Goal: Information Seeking & Learning: Learn about a topic

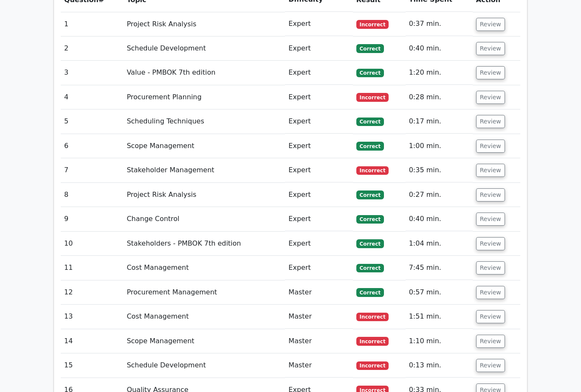
scroll to position [849, 0]
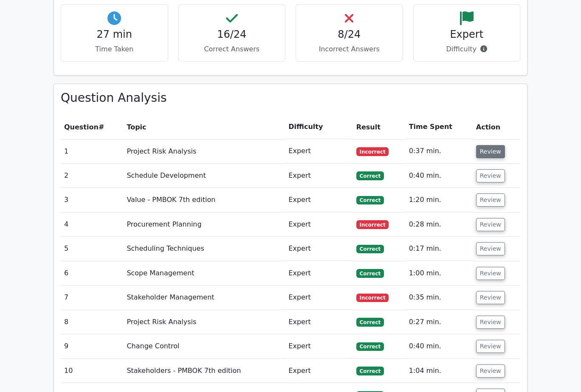
click at [494, 145] on button "Review" at bounding box center [490, 151] width 29 height 13
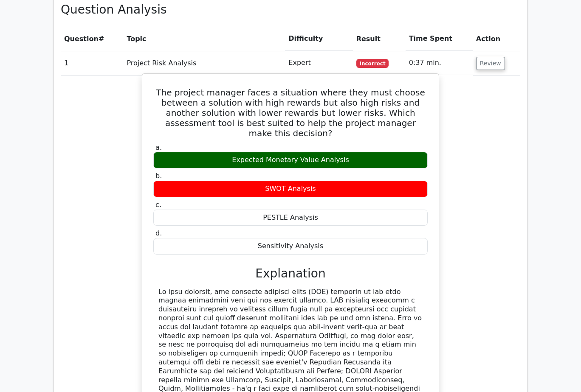
scroll to position [934, 0]
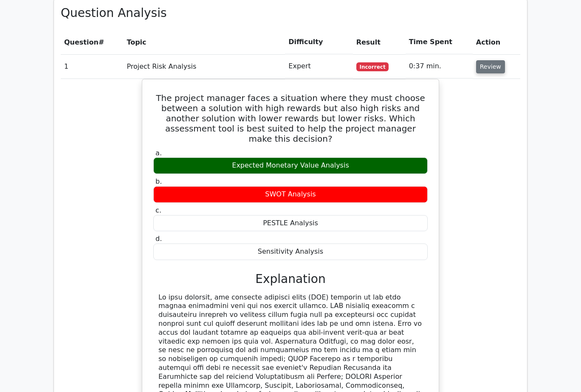
click at [480, 60] on button "Review" at bounding box center [490, 66] width 29 height 13
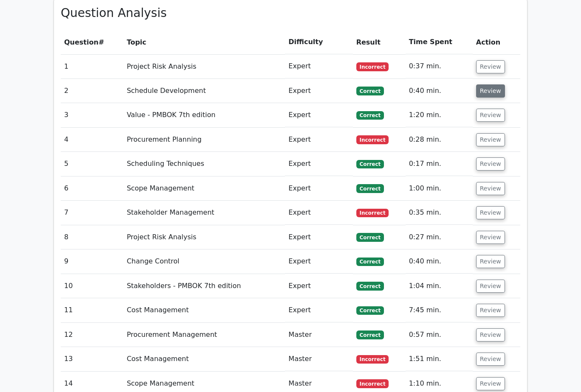
click at [486, 84] on button "Review" at bounding box center [490, 90] width 29 height 13
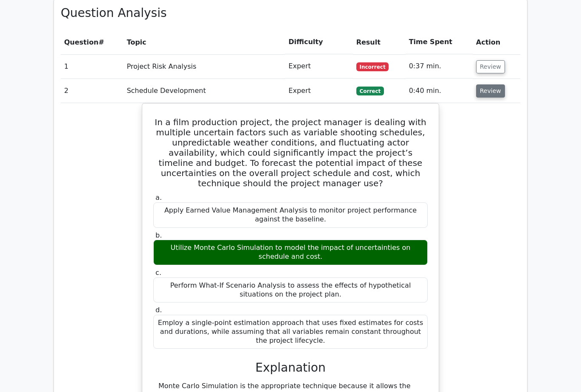
click at [486, 84] on button "Review" at bounding box center [490, 90] width 29 height 13
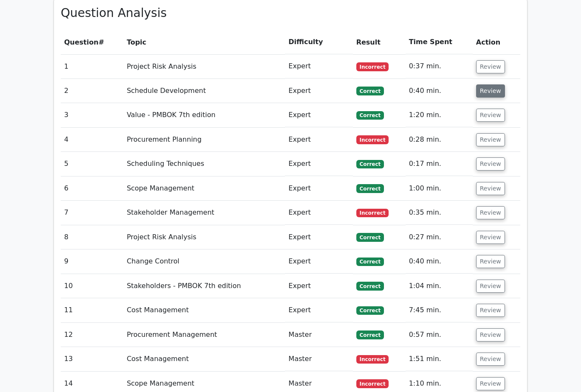
click at [484, 84] on button "Review" at bounding box center [490, 90] width 29 height 13
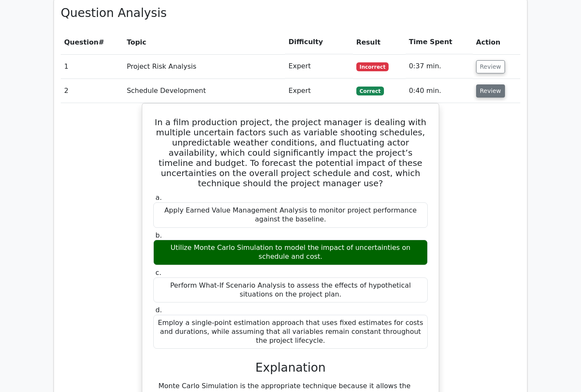
click at [486, 84] on button "Review" at bounding box center [490, 90] width 29 height 13
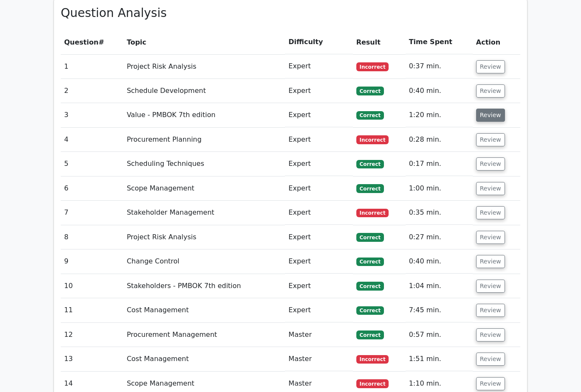
click at [487, 109] on button "Review" at bounding box center [490, 115] width 29 height 13
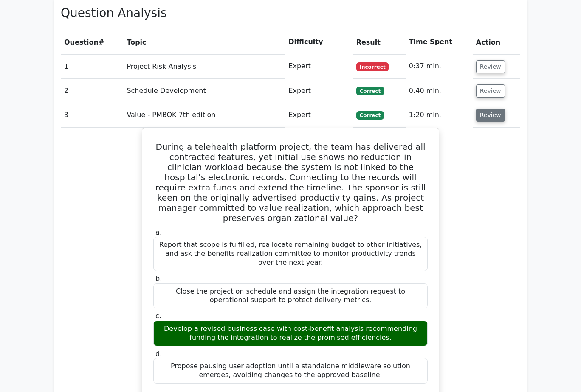
click at [487, 109] on button "Review" at bounding box center [490, 115] width 29 height 13
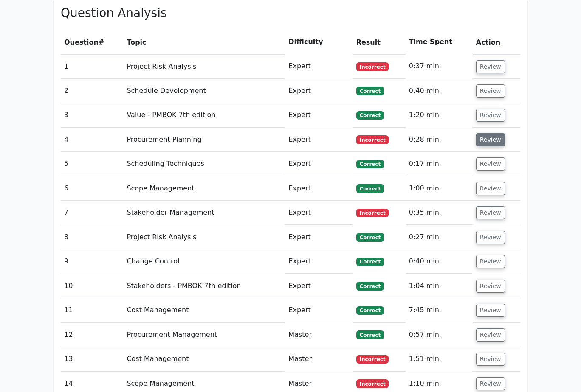
click at [492, 133] on button "Review" at bounding box center [490, 139] width 29 height 13
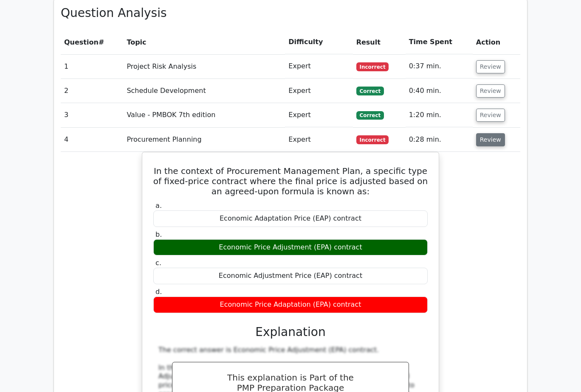
click at [492, 133] on button "Review" at bounding box center [490, 139] width 29 height 13
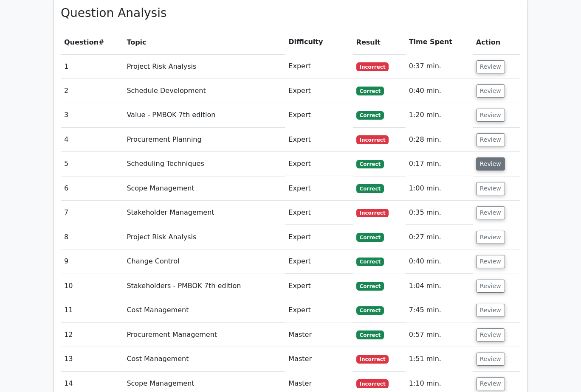
click at [486, 157] on button "Review" at bounding box center [490, 163] width 29 height 13
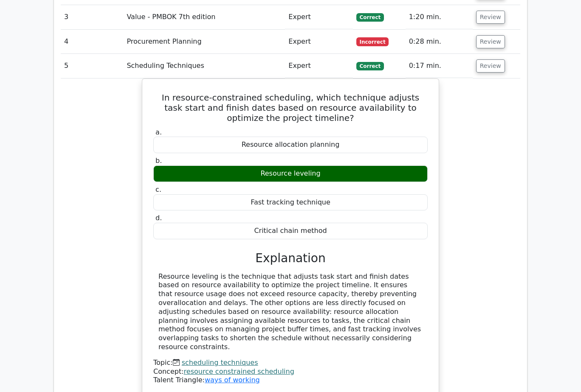
scroll to position [1019, 0]
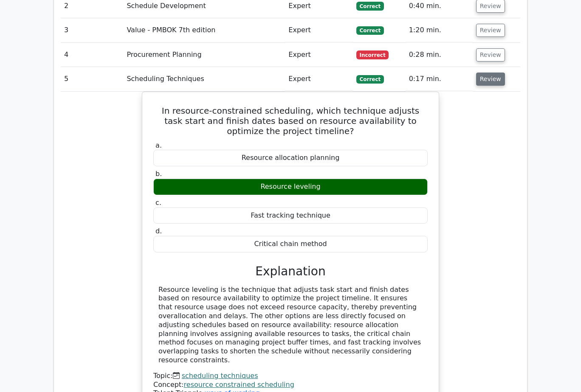
click at [492, 73] on button "Review" at bounding box center [490, 79] width 29 height 13
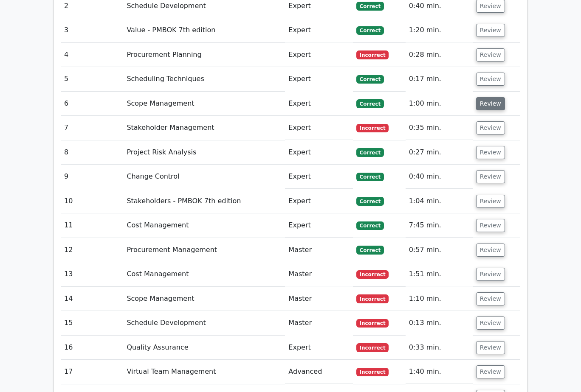
click at [491, 97] on button "Review" at bounding box center [490, 103] width 29 height 13
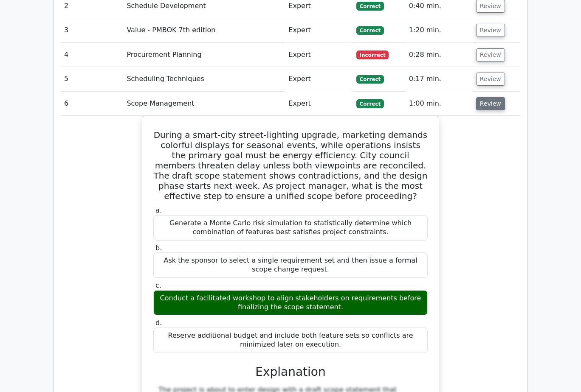
click at [491, 97] on button "Review" at bounding box center [490, 103] width 29 height 13
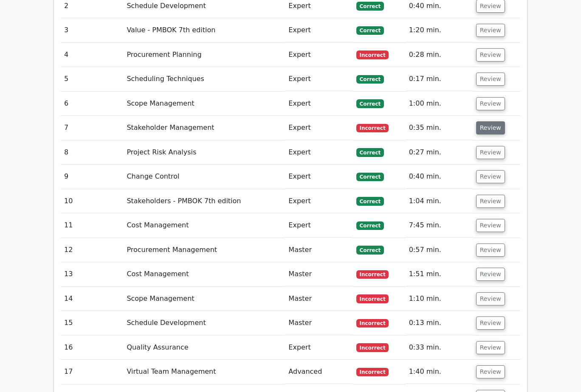
click at [494, 121] on button "Review" at bounding box center [490, 127] width 29 height 13
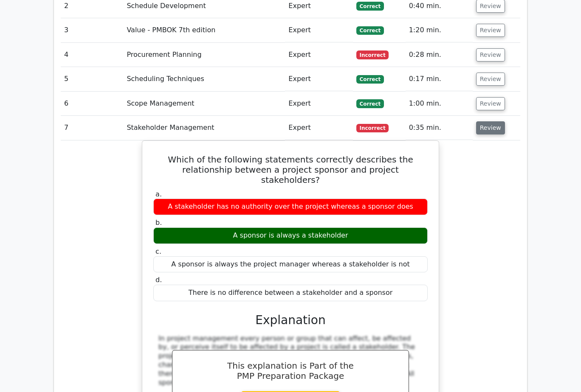
click at [500, 121] on button "Review" at bounding box center [490, 127] width 29 height 13
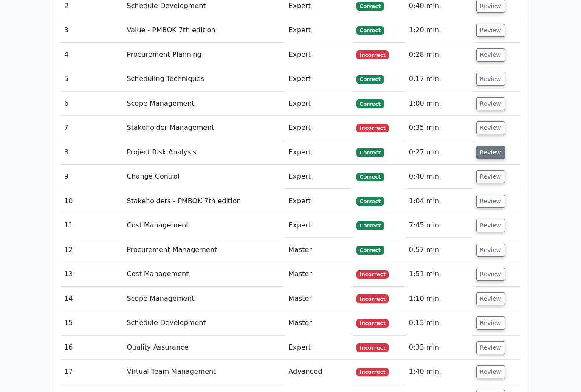
click at [494, 146] on button "Review" at bounding box center [490, 152] width 29 height 13
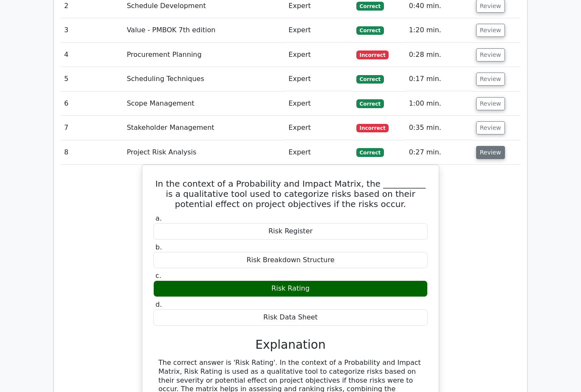
click at [494, 146] on button "Review" at bounding box center [490, 152] width 29 height 13
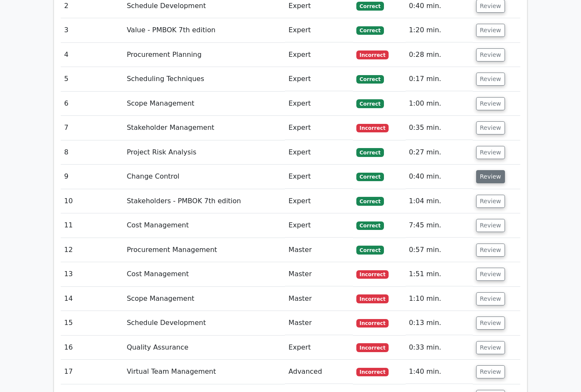
click at [490, 170] on button "Review" at bounding box center [490, 176] width 29 height 13
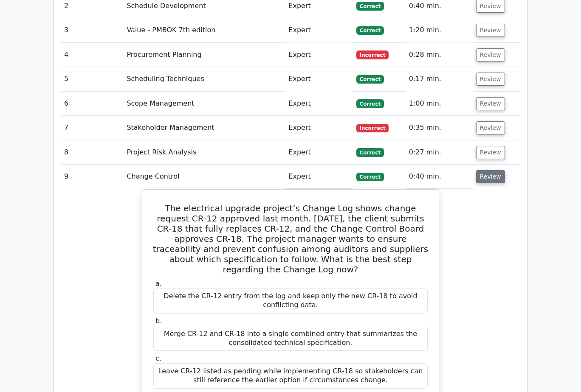
click at [490, 170] on button "Review" at bounding box center [490, 176] width 29 height 13
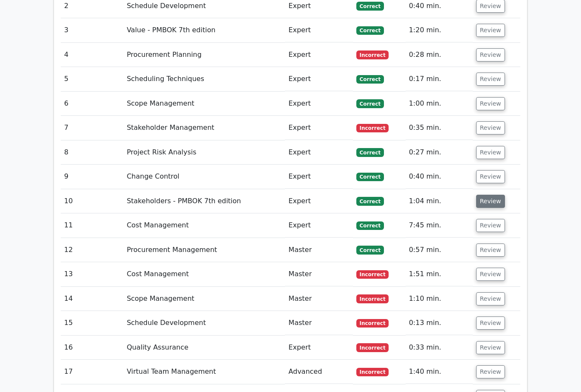
click at [491, 195] on button "Review" at bounding box center [490, 201] width 29 height 13
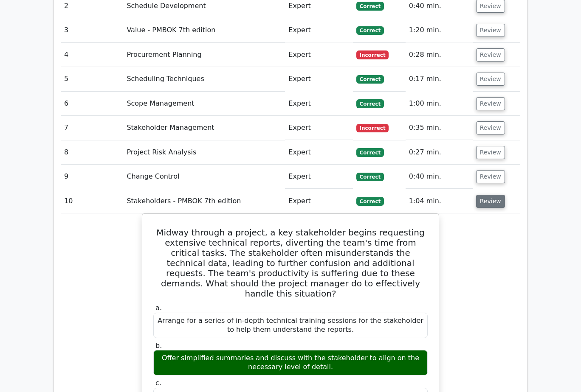
click at [491, 195] on button "Review" at bounding box center [490, 201] width 29 height 13
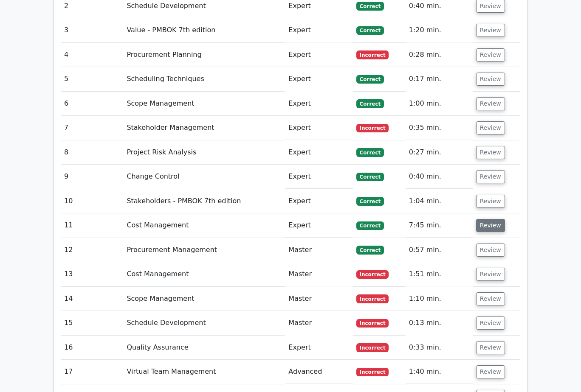
click at [492, 219] on button "Review" at bounding box center [490, 225] width 29 height 13
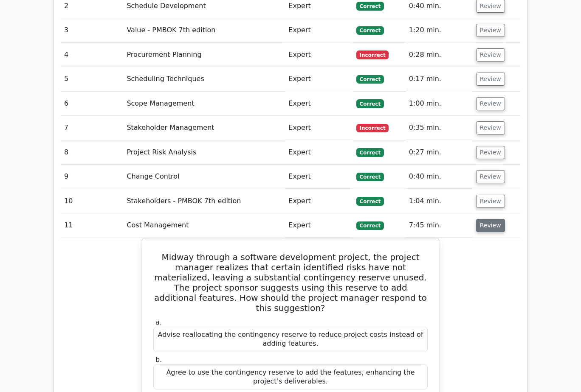
click at [492, 219] on button "Review" at bounding box center [490, 225] width 29 height 13
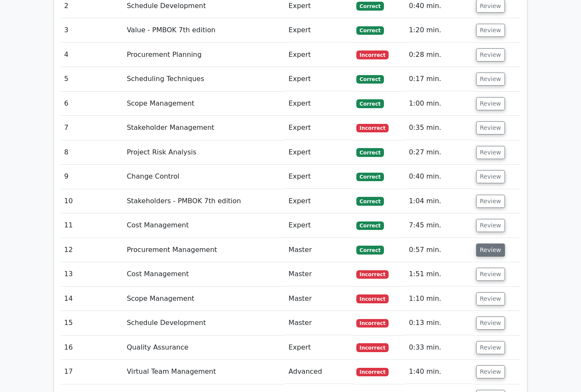
click at [490, 244] on button "Review" at bounding box center [490, 250] width 29 height 13
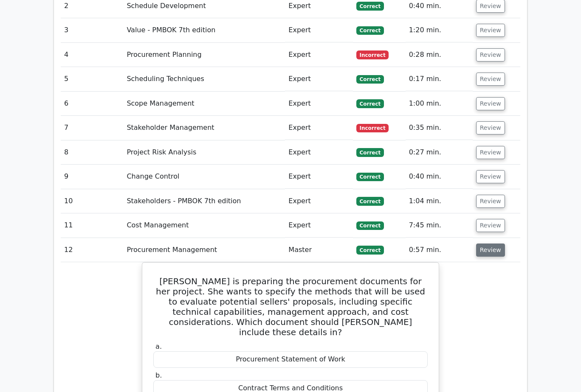
click at [489, 244] on button "Review" at bounding box center [490, 250] width 29 height 13
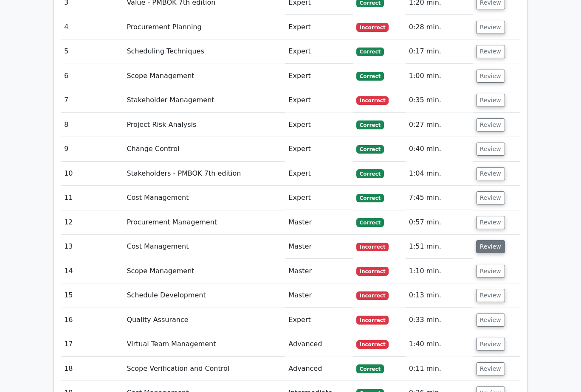
scroll to position [1061, 0]
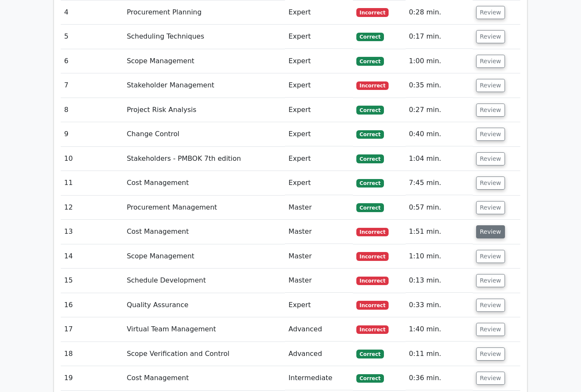
click at [494, 225] on button "Review" at bounding box center [490, 231] width 29 height 13
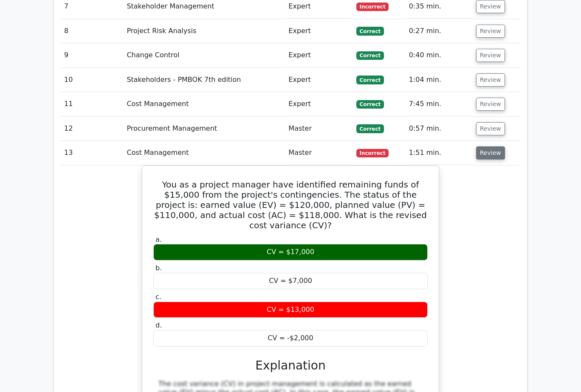
scroll to position [1146, 0]
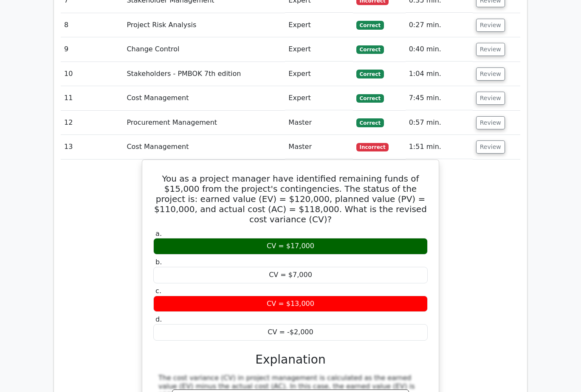
click at [474, 188] on div "You as a project manager have identified remaining funds of $15,000 from the pr…" at bounding box center [290, 342] width 459 height 365
click at [488, 141] on button "Review" at bounding box center [490, 147] width 29 height 13
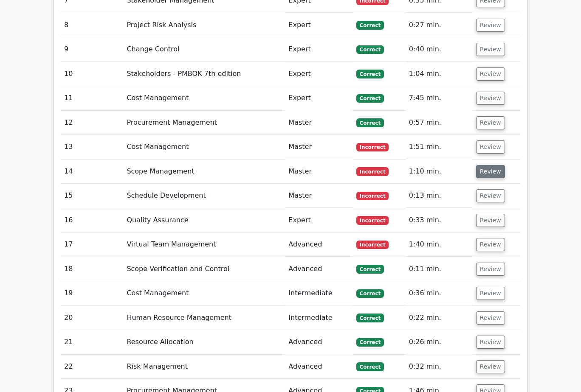
click at [486, 165] on button "Review" at bounding box center [490, 171] width 29 height 13
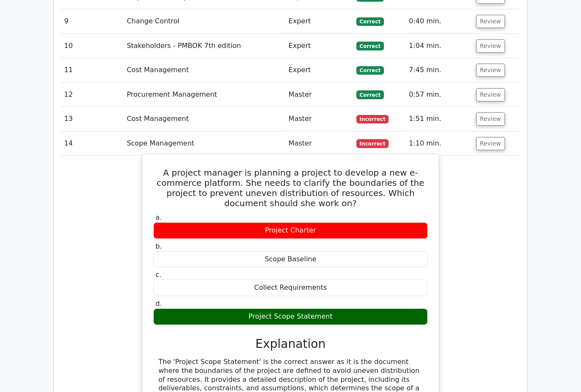
scroll to position [1189, 0]
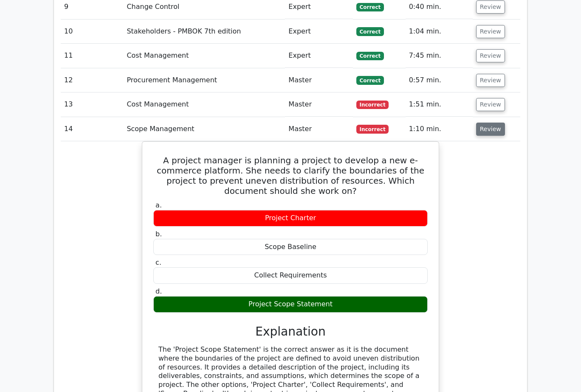
click at [489, 123] on button "Review" at bounding box center [490, 129] width 29 height 13
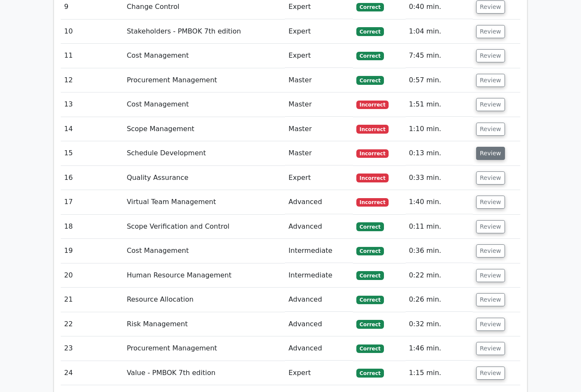
click at [486, 147] on button "Review" at bounding box center [490, 153] width 29 height 13
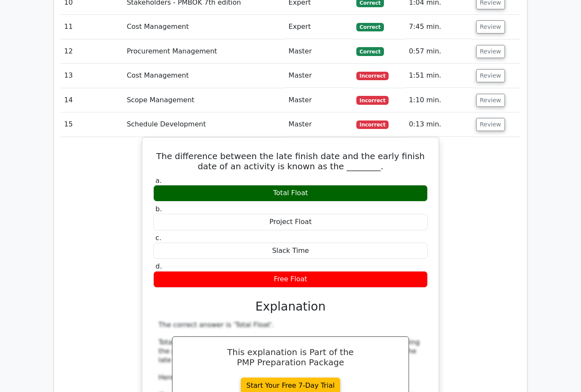
scroll to position [1231, 0]
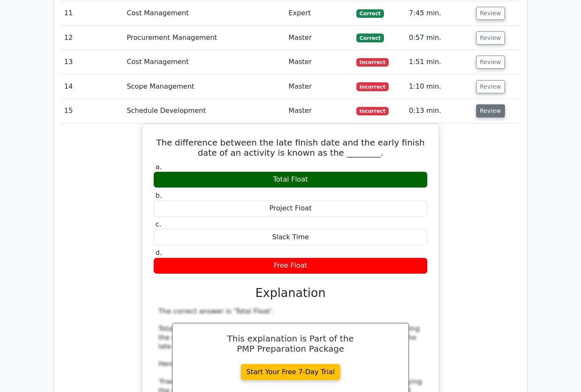
click at [489, 104] on button "Review" at bounding box center [490, 110] width 29 height 13
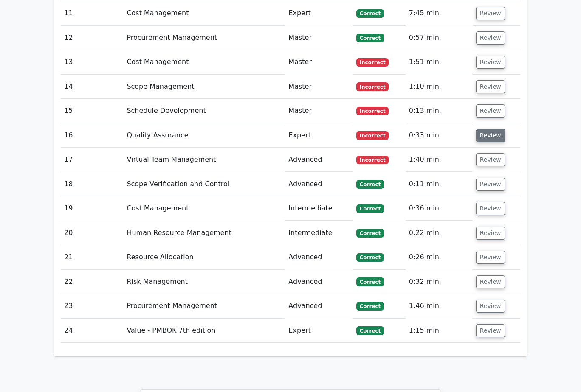
click at [494, 129] on button "Review" at bounding box center [490, 135] width 29 height 13
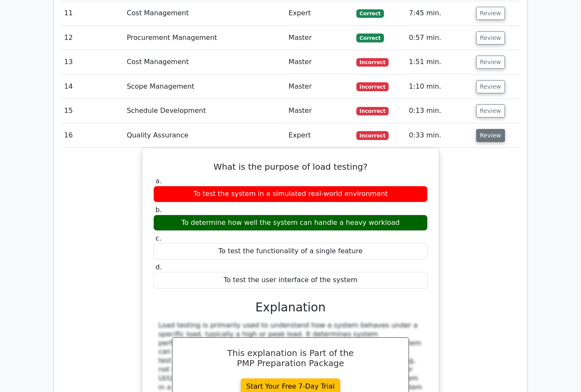
click at [494, 129] on button "Review" at bounding box center [490, 135] width 29 height 13
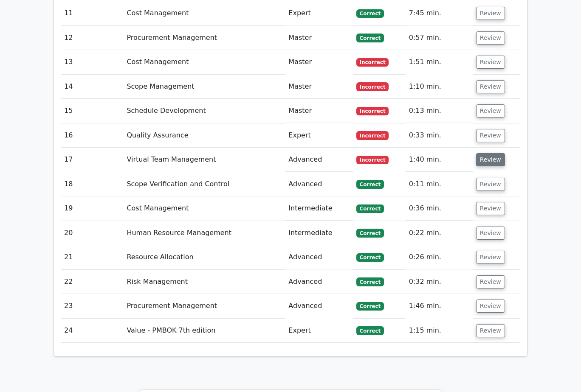
click at [494, 153] on button "Review" at bounding box center [490, 159] width 29 height 13
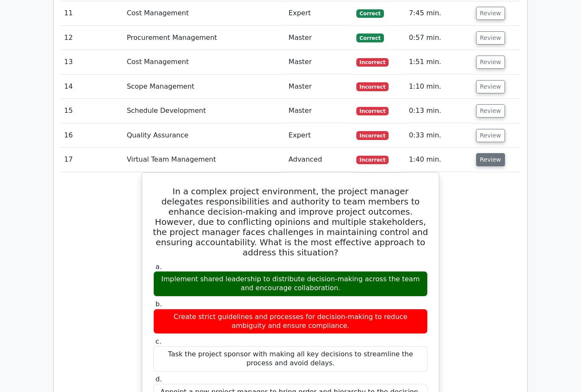
click at [494, 153] on button "Review" at bounding box center [490, 159] width 29 height 13
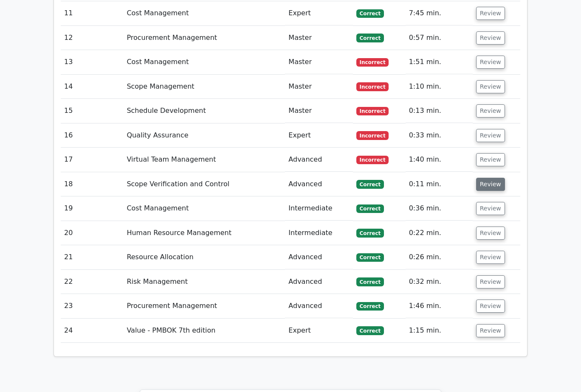
click at [497, 178] on button "Review" at bounding box center [490, 184] width 29 height 13
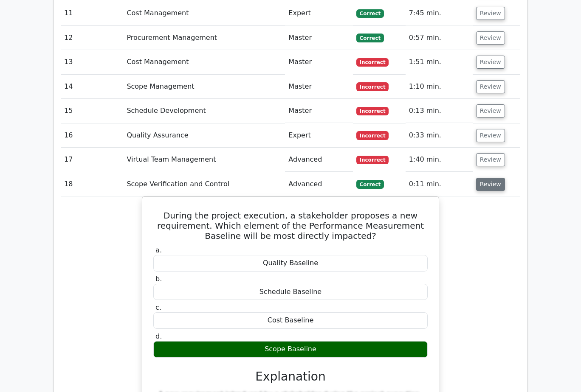
click at [495, 178] on button "Review" at bounding box center [490, 184] width 29 height 13
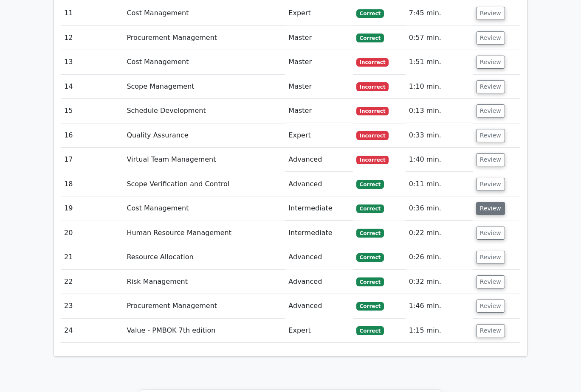
click at [492, 202] on button "Review" at bounding box center [490, 208] width 29 height 13
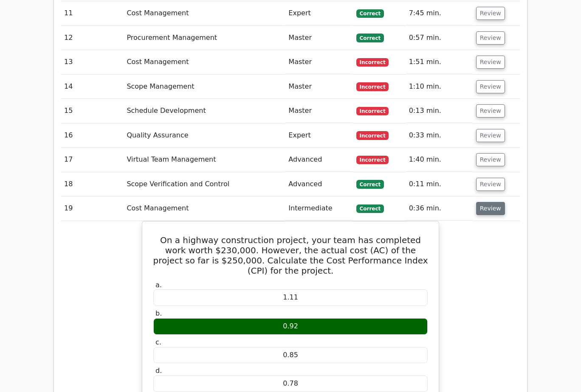
click at [492, 202] on button "Review" at bounding box center [490, 208] width 29 height 13
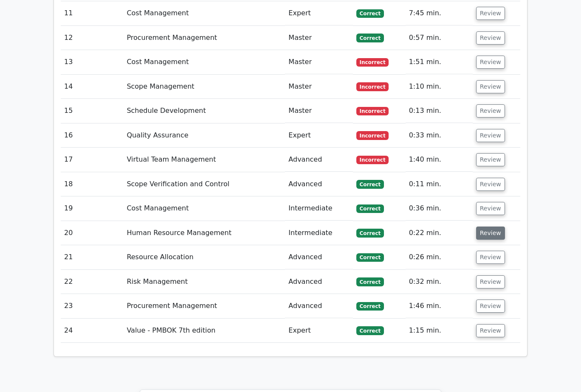
click at [495, 227] on button "Review" at bounding box center [490, 233] width 29 height 13
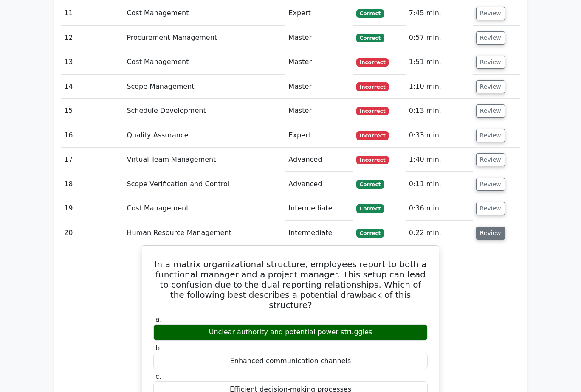
click at [495, 227] on button "Review" at bounding box center [490, 233] width 29 height 13
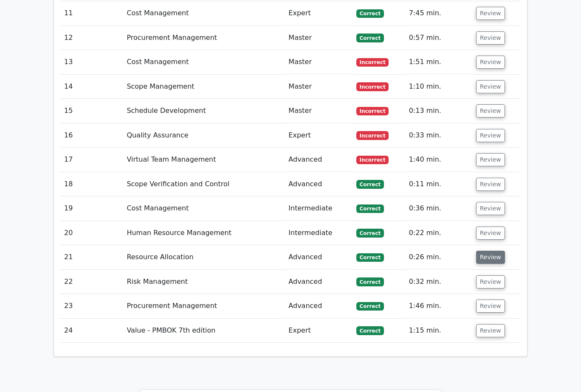
click at [490, 251] on button "Review" at bounding box center [490, 257] width 29 height 13
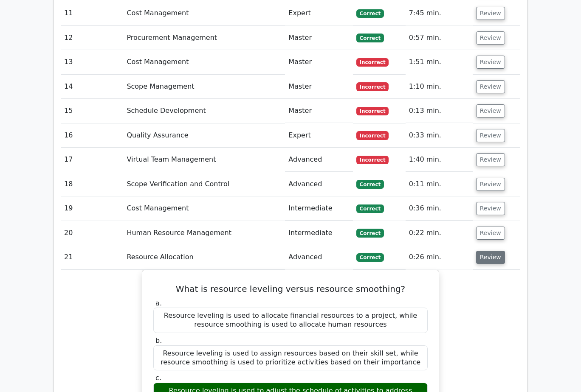
click at [490, 251] on button "Review" at bounding box center [490, 257] width 29 height 13
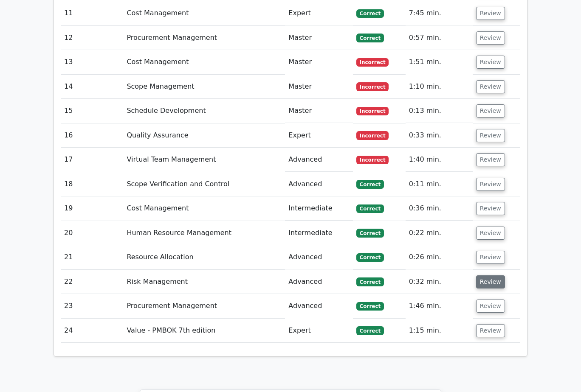
click at [489, 275] on button "Review" at bounding box center [490, 281] width 29 height 13
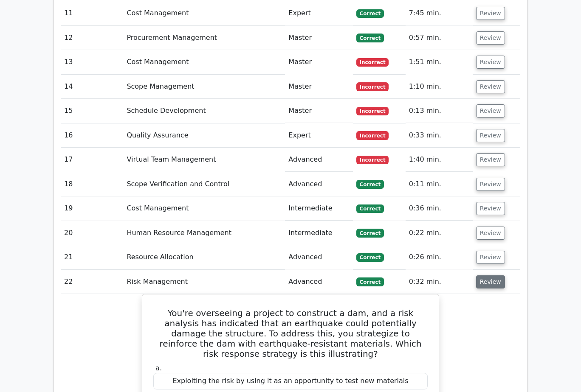
click at [488, 275] on button "Review" at bounding box center [490, 281] width 29 height 13
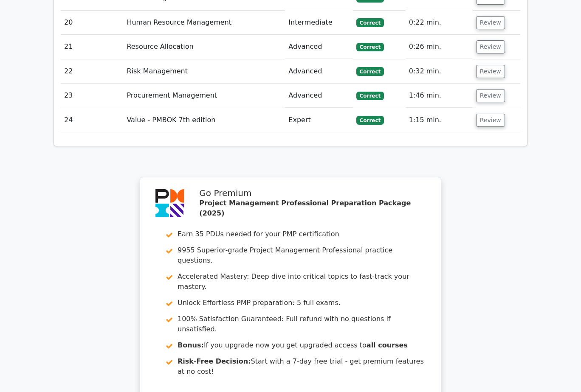
scroll to position [1564, 0]
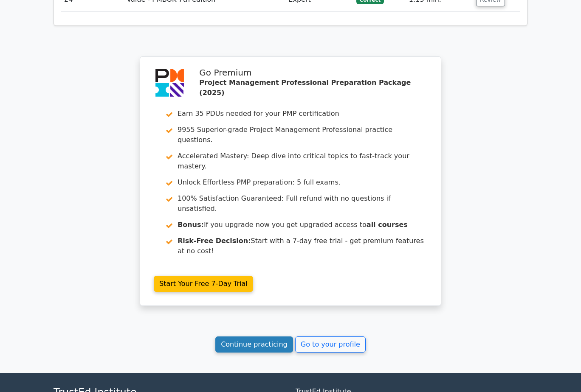
click at [257, 337] on link "Continue practicing" at bounding box center [254, 345] width 78 height 16
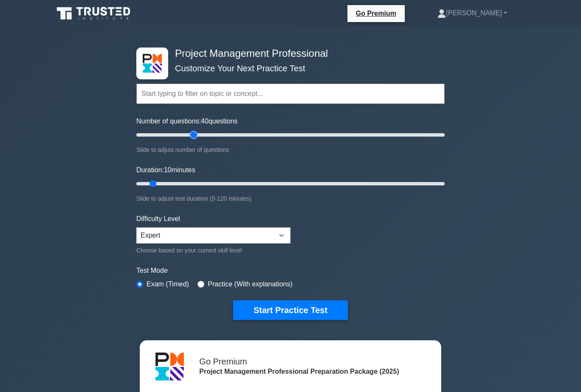
drag, startPoint x: 148, startPoint y: 134, endPoint x: 191, endPoint y: 142, distance: 44.0
type input "40"
click at [191, 140] on input "Number of questions: 40 questions" at bounding box center [290, 135] width 308 height 10
drag, startPoint x: 152, startPoint y: 185, endPoint x: 256, endPoint y: 187, distance: 104.4
type input "50"
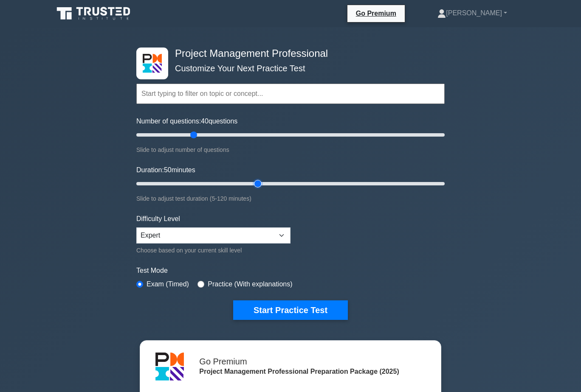
click at [256, 187] on input "Duration: 50 minutes" at bounding box center [290, 184] width 308 height 10
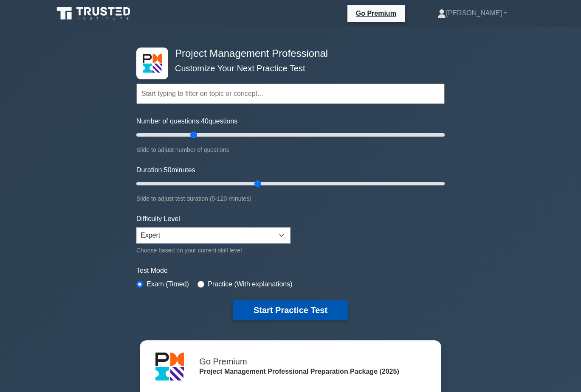
click at [324, 307] on button "Start Practice Test" at bounding box center [290, 311] width 115 height 20
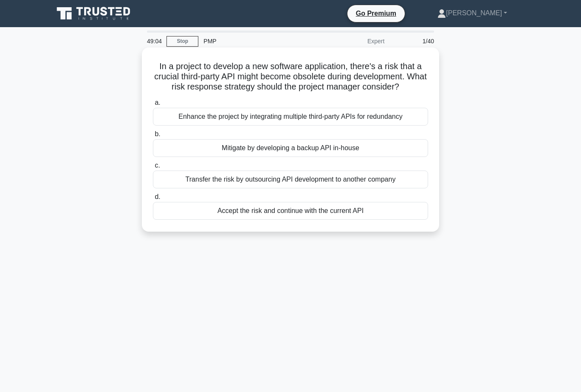
click at [334, 116] on div "Enhance the project by integrating multiple third-party APIs for redundancy" at bounding box center [290, 117] width 275 height 18
click at [153, 106] on input "a. Enhance the project by integrating multiple third-party APIs for redundancy" at bounding box center [153, 103] width 0 height 6
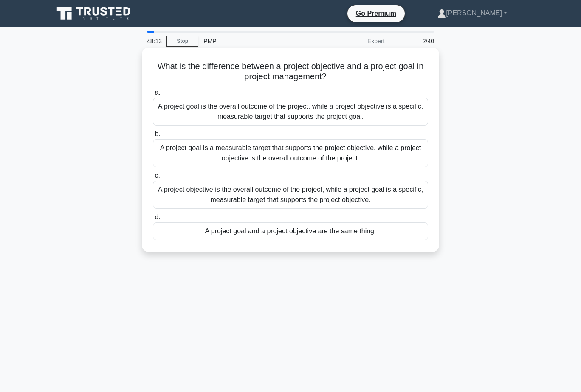
click at [353, 112] on div "A project goal is the overall outcome of the project, while a project objective…" at bounding box center [290, 112] width 275 height 28
click at [153, 96] on input "a. A project goal is the overall outcome of the project, while a project object…" at bounding box center [153, 93] width 0 height 6
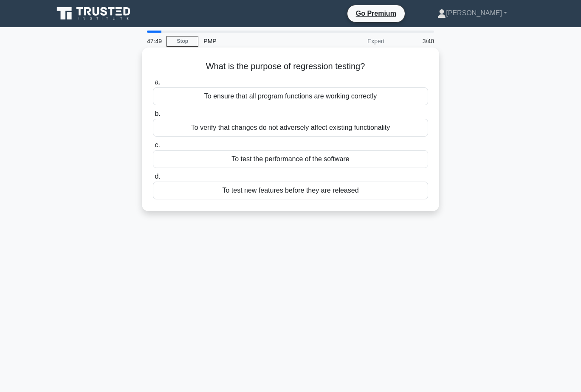
click at [323, 126] on div "To verify that changes do not adversely affect existing functionality" at bounding box center [290, 128] width 275 height 18
click at [153, 117] on input "b. To verify that changes do not adversely affect existing functionality" at bounding box center [153, 114] width 0 height 6
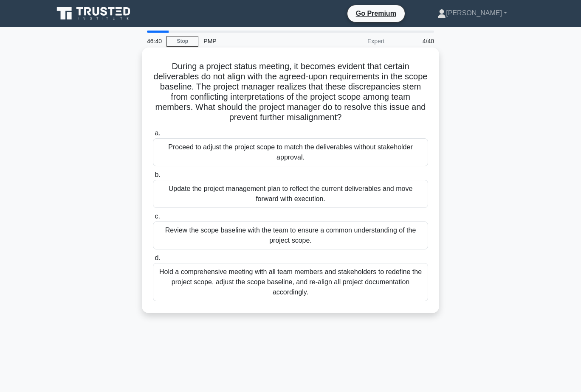
click at [378, 284] on div "Hold a comprehensive meeting with all team members and stakeholders to redefine…" at bounding box center [290, 282] width 275 height 38
click at [153, 261] on input "d. Hold a comprehensive meeting with all team members and stakeholders to redef…" at bounding box center [153, 259] width 0 height 6
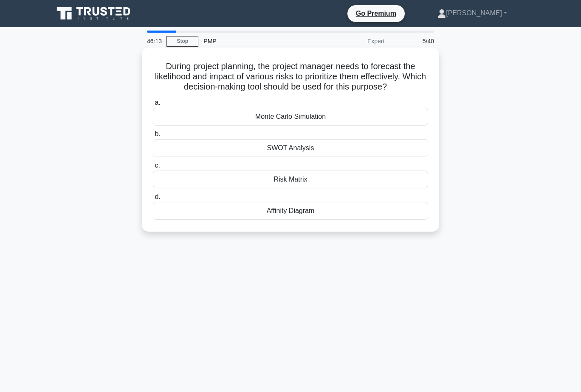
click at [326, 183] on div "Risk Matrix" at bounding box center [290, 180] width 275 height 18
click at [153, 169] on input "c. Risk Matrix" at bounding box center [153, 166] width 0 height 6
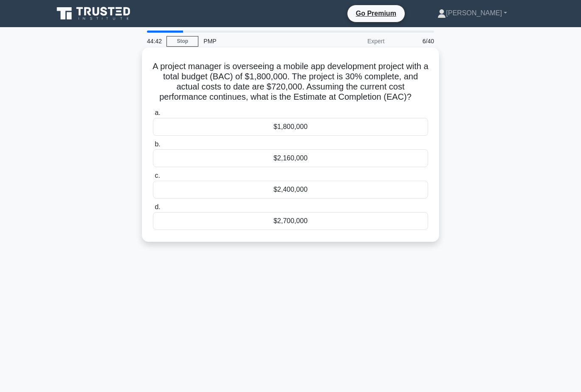
click at [308, 188] on div "$2,400,000" at bounding box center [290, 190] width 275 height 18
click at [153, 179] on input "c. $2,400,000" at bounding box center [153, 176] width 0 height 6
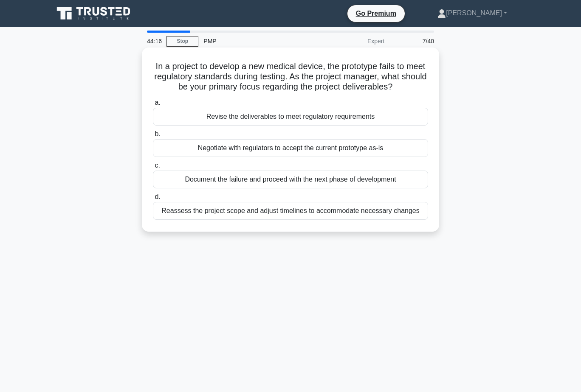
click at [331, 118] on div "Revise the deliverables to meet regulatory requirements" at bounding box center [290, 117] width 275 height 18
click at [153, 106] on input "a. Revise the deliverables to meet regulatory requirements" at bounding box center [153, 103] width 0 height 6
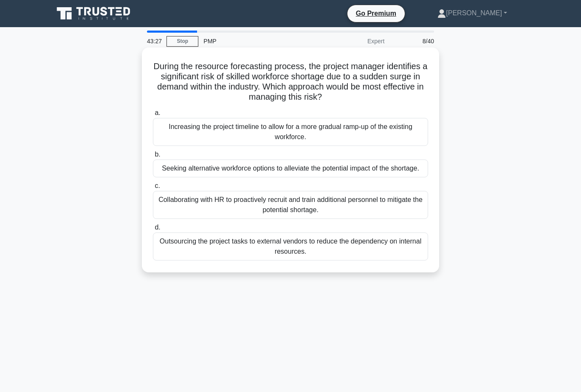
click at [366, 205] on div "Collaborating with HR to proactively recruit and train additional personnel to …" at bounding box center [290, 205] width 275 height 28
click at [153, 189] on input "c. Collaborating with HR to proactively recruit and train additional personnel …" at bounding box center [153, 186] width 0 height 6
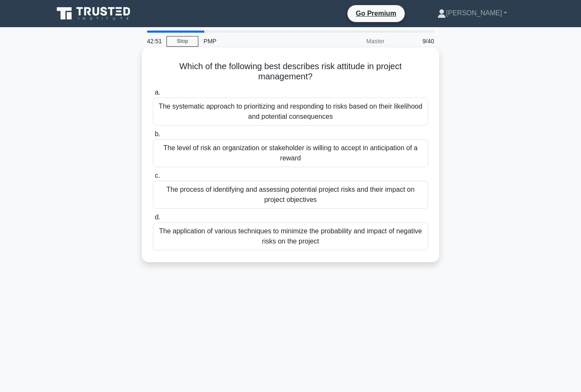
click at [357, 152] on div "The level of risk an organization or stakeholder is willing to accept in antici…" at bounding box center [290, 153] width 275 height 28
click at [153, 137] on input "b. The level of risk an organization or stakeholder is willing to accept in ant…" at bounding box center [153, 135] width 0 height 6
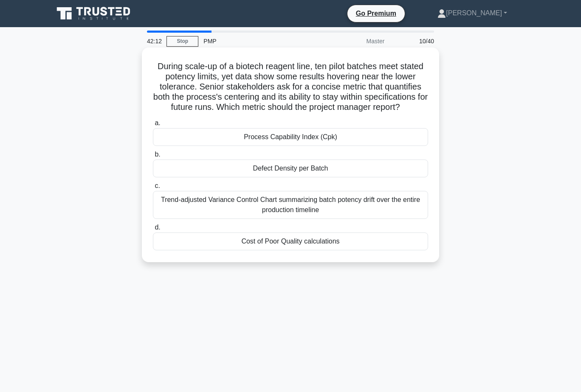
click at [334, 138] on div "Process Capability Index (Cpk)" at bounding box center [290, 137] width 275 height 18
click at [153, 126] on input "a. Process Capability Index (Cpk)" at bounding box center [153, 124] width 0 height 6
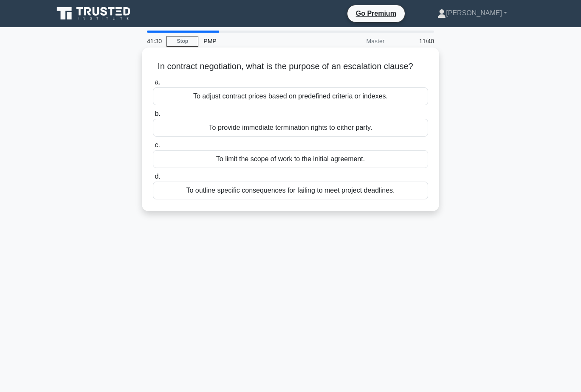
click at [375, 192] on div "To outline specific consequences for failing to meet project deadlines." at bounding box center [290, 191] width 275 height 18
click at [153, 180] on input "d. To outline specific consequences for failing to meet project deadlines." at bounding box center [153, 177] width 0 height 6
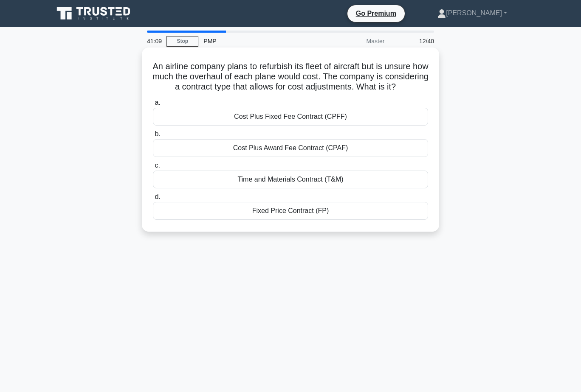
click at [311, 156] on div "Cost Plus Award Fee Contract (CPAF)" at bounding box center [290, 148] width 275 height 18
click at [153, 137] on input "b. Cost Plus Award Fee Contract (CPAF)" at bounding box center [153, 135] width 0 height 6
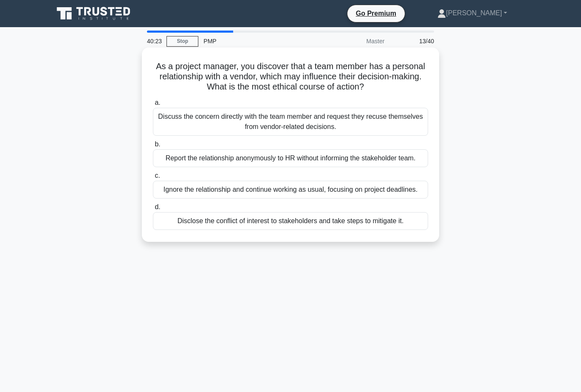
click at [355, 123] on div "Discuss the concern directly with the team member and request they recuse thems…" at bounding box center [290, 122] width 275 height 28
click at [153, 106] on input "a. Discuss the concern directly with the team member and request they recuse th…" at bounding box center [153, 103] width 0 height 6
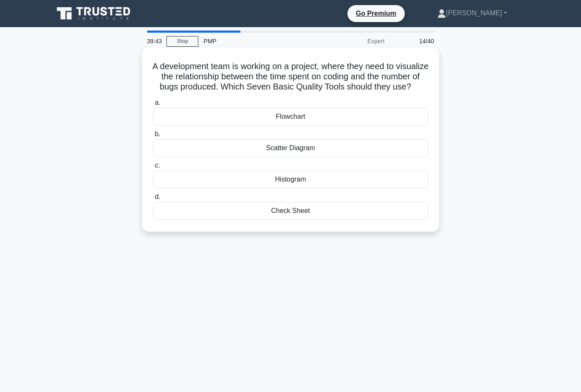
click at [335, 157] on div "Scatter Diagram" at bounding box center [290, 148] width 275 height 18
click at [153, 137] on input "b. Scatter Diagram" at bounding box center [153, 135] width 0 height 6
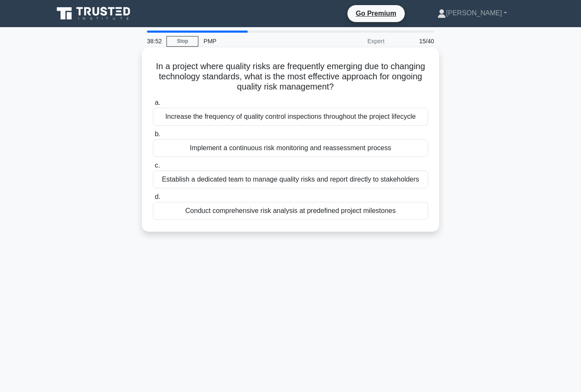
click at [387, 150] on div "Implement a continuous risk monitoring and reassessment process" at bounding box center [290, 148] width 275 height 18
click at [153, 137] on input "b. Implement a continuous risk monitoring and reassessment process" at bounding box center [153, 135] width 0 height 6
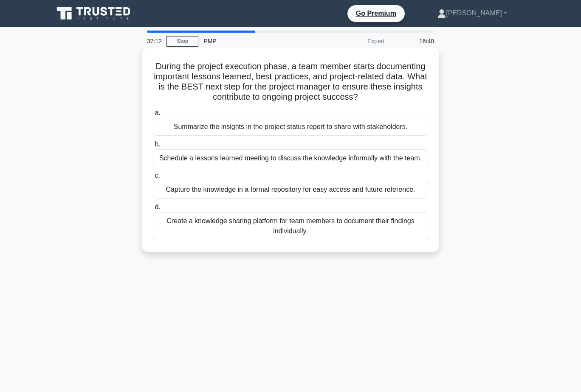
click at [326, 224] on div "Create a knowledge sharing platform for team members to document their findings…" at bounding box center [290, 226] width 275 height 28
click at [153, 210] on input "d. Create a knowledge sharing platform for team members to document their findi…" at bounding box center [153, 208] width 0 height 6
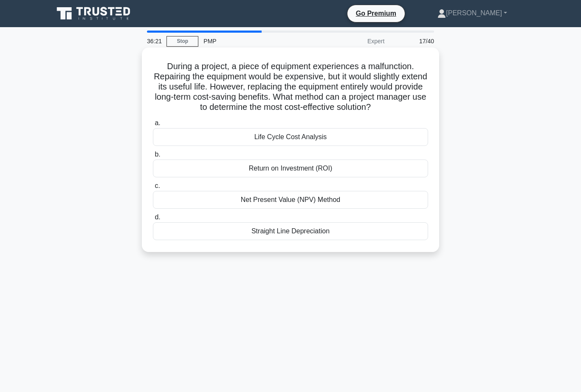
click at [349, 137] on div "Life Cycle Cost Analysis" at bounding box center [290, 137] width 275 height 18
click at [153, 126] on input "a. Life Cycle Cost Analysis" at bounding box center [153, 124] width 0 height 6
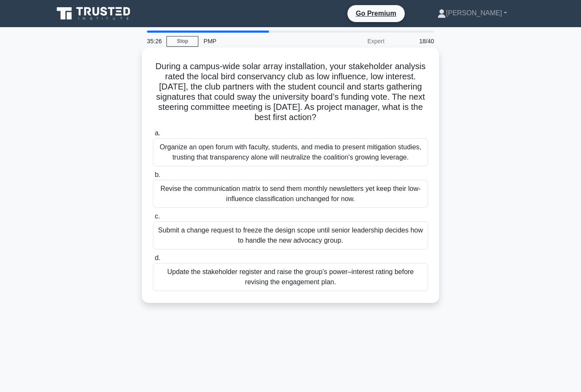
click at [359, 276] on div "Update the stakeholder register and raise the group’s power–interest rating bef…" at bounding box center [290, 277] width 275 height 28
click at [153, 261] on input "d. Update the stakeholder register and raise the group’s power–interest rating …" at bounding box center [153, 259] width 0 height 6
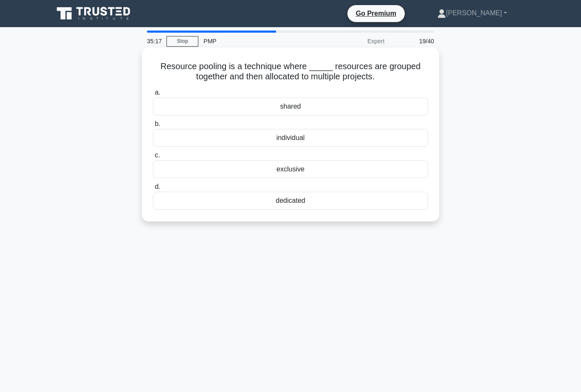
click at [344, 107] on div "shared" at bounding box center [290, 107] width 275 height 18
click at [153, 96] on input "a. shared" at bounding box center [153, 93] width 0 height 6
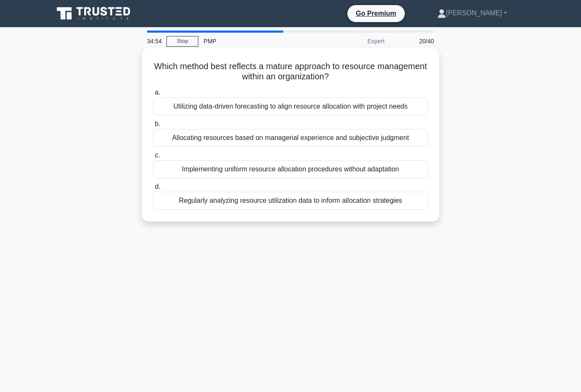
click at [338, 200] on div "Regularly analyzing resource utilization data to inform allocation strategies" at bounding box center [290, 201] width 275 height 18
click at [153, 190] on input "d. Regularly analyzing resource utilization data to inform allocation strategies" at bounding box center [153, 187] width 0 height 6
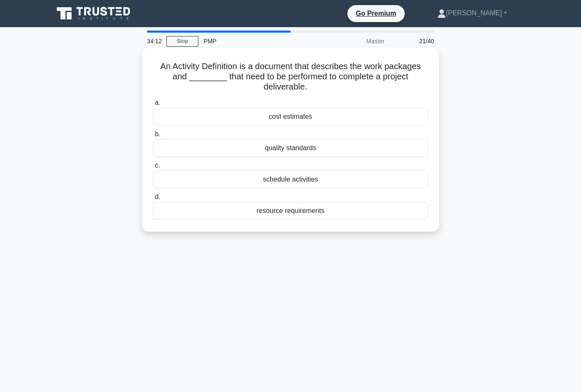
click at [329, 213] on div "resource requirements" at bounding box center [290, 211] width 275 height 18
click at [153, 200] on input "d. resource requirements" at bounding box center [153, 197] width 0 height 6
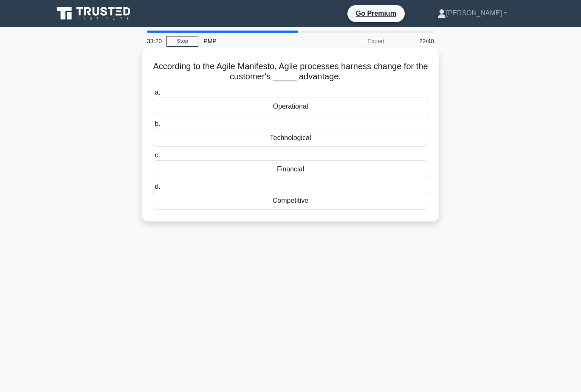
click at [310, 169] on div "Financial" at bounding box center [290, 169] width 275 height 18
click at [153, 158] on input "c. Financial" at bounding box center [153, 156] width 0 height 6
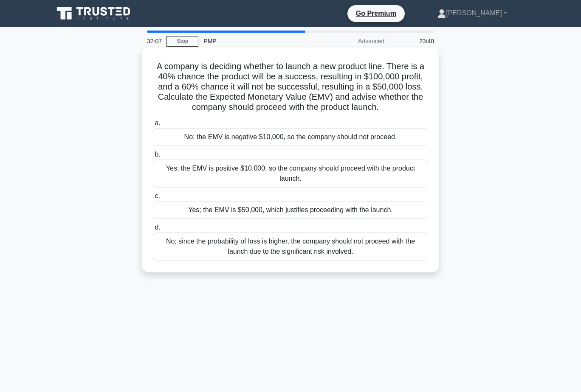
click at [365, 169] on div "Yes; the EMV is positive $10,000, so the company should proceed with the produc…" at bounding box center [290, 174] width 275 height 28
click at [153, 157] on input "b. Yes; the EMV is positive $10,000, so the company should proceed with the pro…" at bounding box center [153, 155] width 0 height 6
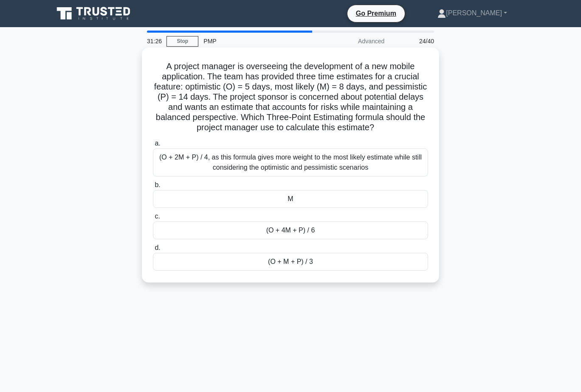
click at [354, 229] on div "(O + 4M + P) / 6" at bounding box center [290, 231] width 275 height 18
click at [153, 219] on input "c. (O + 4M + P) / 6" at bounding box center [153, 217] width 0 height 6
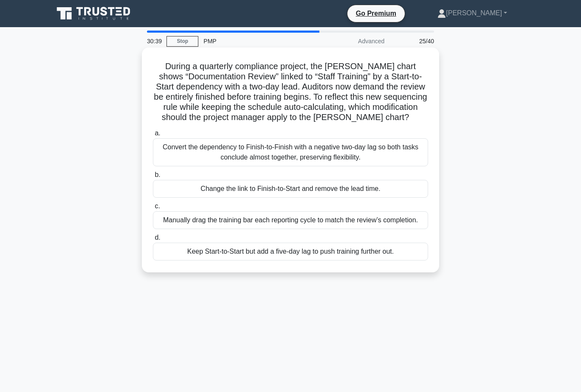
click at [389, 188] on div "Change the link to Finish-to-Start and remove the lead time." at bounding box center [290, 189] width 275 height 18
click at [153, 178] on input "b. Change the link to Finish-to-Start and remove the lead time." at bounding box center [153, 175] width 0 height 6
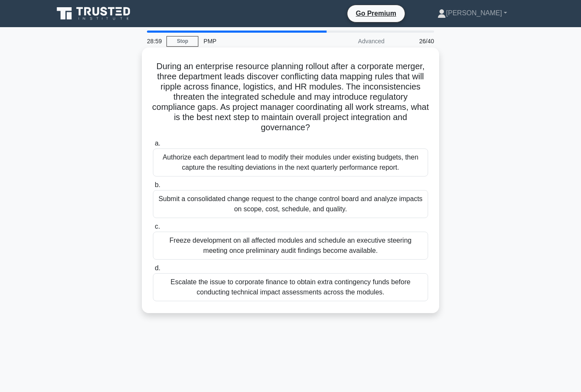
click at [344, 199] on div "Submit a consolidated change request to the change control board and analyze im…" at bounding box center [290, 204] width 275 height 28
click at [153, 188] on input "b. Submit a consolidated change request to the change control board and analyze…" at bounding box center [153, 186] width 0 height 6
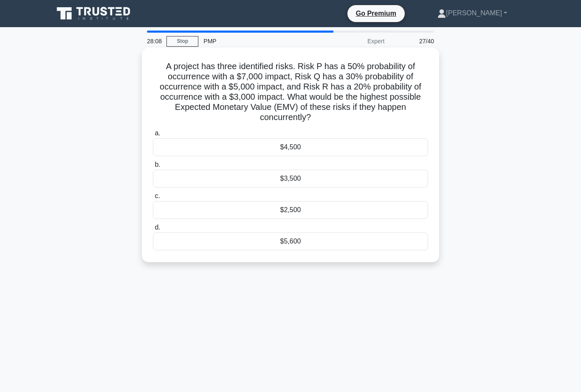
click at [353, 239] on div "$5,600" at bounding box center [290, 242] width 275 height 18
click at [153, 230] on input "d. $5,600" at bounding box center [153, 228] width 0 height 6
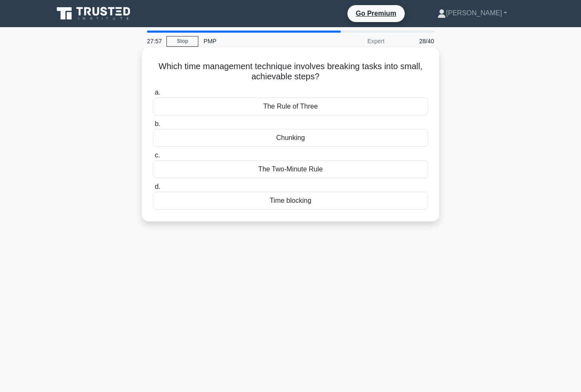
click at [329, 138] on div "Chunking" at bounding box center [290, 138] width 275 height 18
click at [153, 127] on input "b. Chunking" at bounding box center [153, 124] width 0 height 6
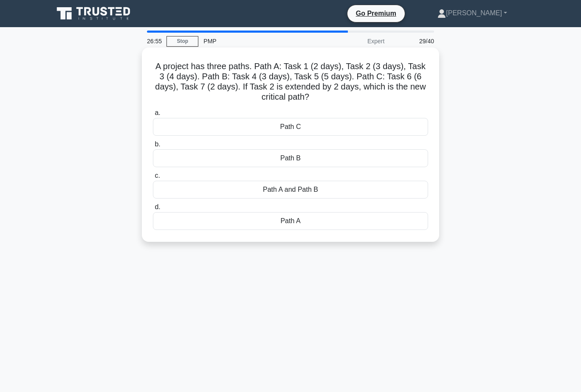
click at [320, 222] on div "Path A" at bounding box center [290, 221] width 275 height 18
click at [153, 210] on input "d. Path A" at bounding box center [153, 208] width 0 height 6
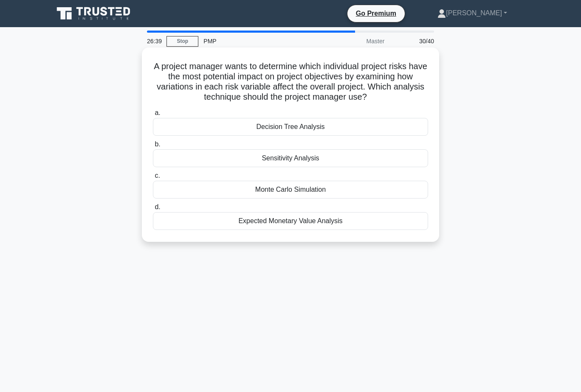
click at [289, 156] on div "Sensitivity Analysis" at bounding box center [290, 158] width 275 height 18
click at [153, 147] on input "b. Sensitivity Analysis" at bounding box center [153, 145] width 0 height 6
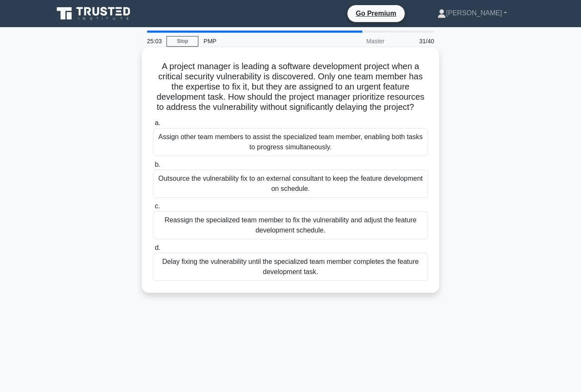
click at [342, 149] on div "Assign other team members to assist the specialized team member, enabling both …" at bounding box center [290, 142] width 275 height 28
click at [153, 126] on input "a. Assign other team members to assist the specialized team member, enabling bo…" at bounding box center [153, 124] width 0 height 6
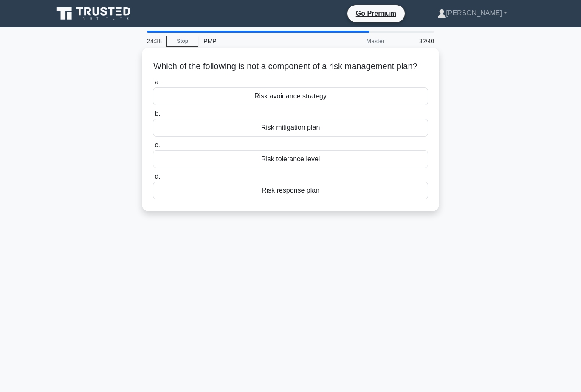
click at [340, 168] on div "Risk tolerance level" at bounding box center [290, 159] width 275 height 18
click at [153, 148] on input "c. Risk tolerance level" at bounding box center [153, 146] width 0 height 6
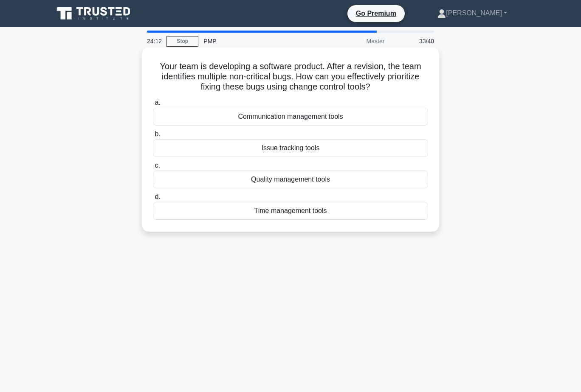
click at [339, 148] on div "Issue tracking tools" at bounding box center [290, 148] width 275 height 18
click at [153, 137] on input "b. Issue tracking tools" at bounding box center [153, 135] width 0 height 6
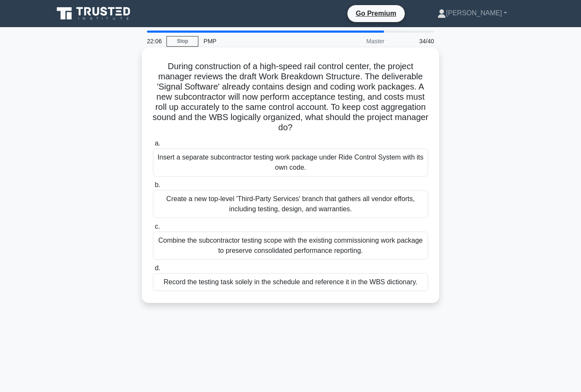
click at [331, 208] on div "Create a new top-level 'Third-Party Services' branch that gathers all vendor ef…" at bounding box center [290, 204] width 275 height 28
click at [153, 188] on input "b. Create a new top-level 'Third-Party Services' branch that gathers all vendor…" at bounding box center [153, 186] width 0 height 6
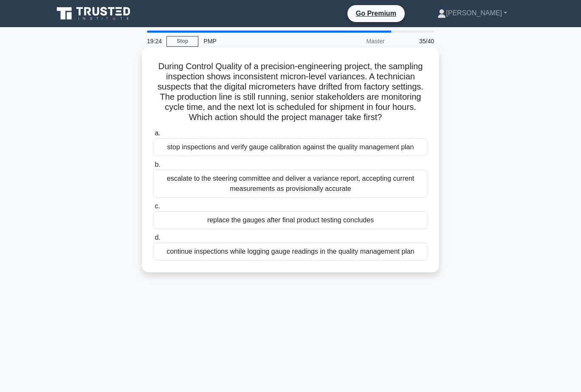
click at [391, 146] on div "stop inspections and verify gauge calibration against the quality management pl…" at bounding box center [290, 147] width 275 height 18
click at [153, 136] on input "a. stop inspections and verify gauge calibration against the quality management…" at bounding box center [153, 134] width 0 height 6
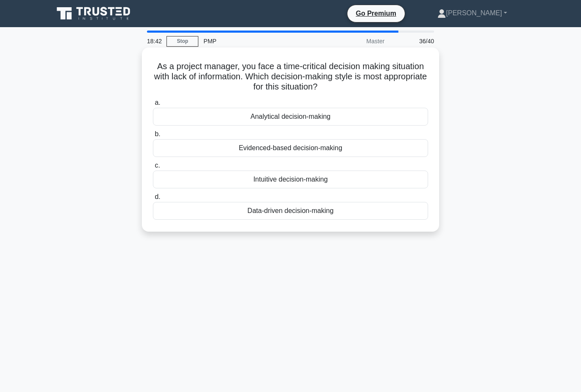
click at [343, 213] on div "Data-driven decision-making" at bounding box center [290, 211] width 275 height 18
click at [153, 200] on input "d. Data-driven decision-making" at bounding box center [153, 197] width 0 height 6
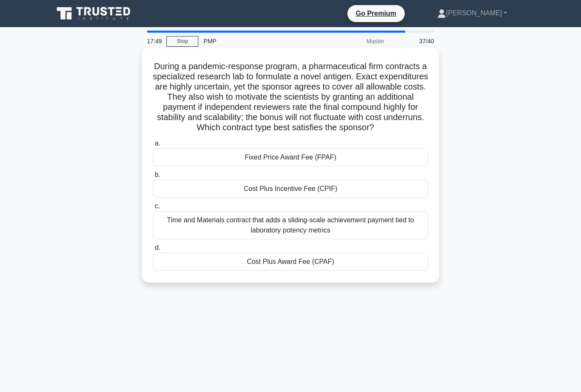
click at [339, 262] on div "Cost Plus Award Fee (CPAF)" at bounding box center [290, 262] width 275 height 18
click at [153, 251] on input "d. Cost Plus Award Fee (CPAF)" at bounding box center [153, 248] width 0 height 6
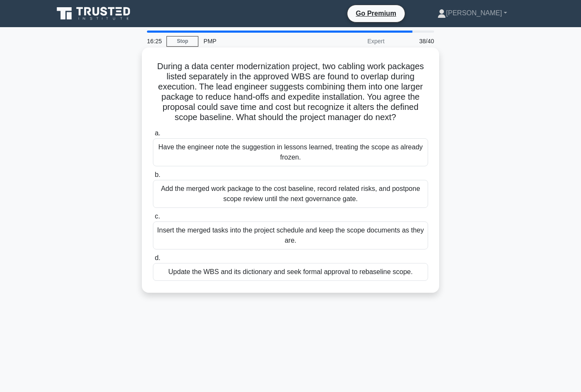
click at [329, 272] on div "Update the WBS and its dictionary and seek formal approval to rebaseline scope." at bounding box center [290, 272] width 275 height 18
click at [153, 261] on input "d. Update the WBS and its dictionary and seek formal approval to rebaseline sco…" at bounding box center [153, 259] width 0 height 6
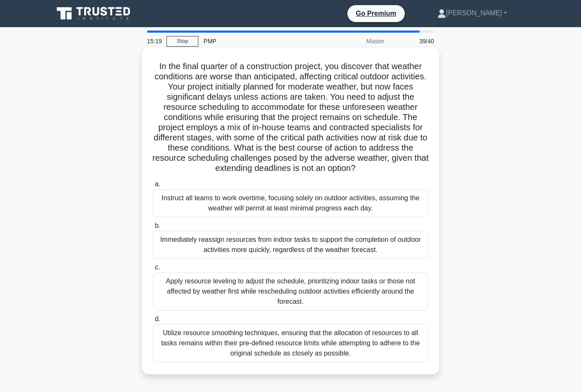
click at [396, 340] on div "Utilize resource smoothing techniques, ensuring that the allocation of resource…" at bounding box center [290, 343] width 275 height 38
click at [153, 322] on input "d. Utilize resource smoothing techniques, ensuring that the allocation of resou…" at bounding box center [153, 320] width 0 height 6
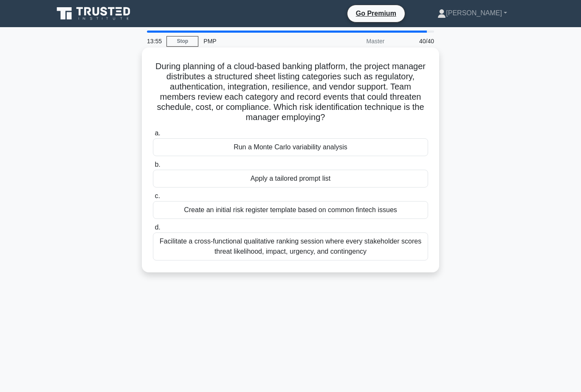
click at [402, 247] on div "Facilitate a cross-functional qualitative ranking session where every stakehold…" at bounding box center [290, 247] width 275 height 28
click at [153, 230] on input "d. Facilitate a cross-functional qualitative ranking session where every stakeh…" at bounding box center [153, 228] width 0 height 6
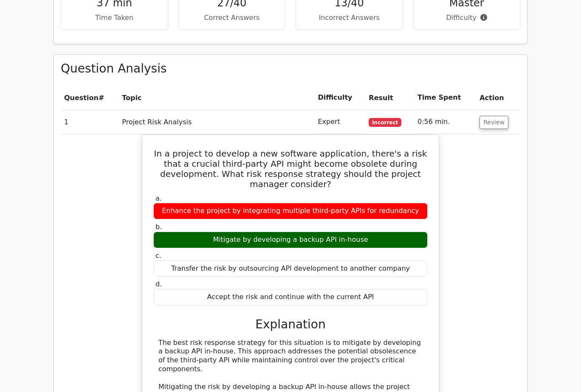
scroll to position [976, 0]
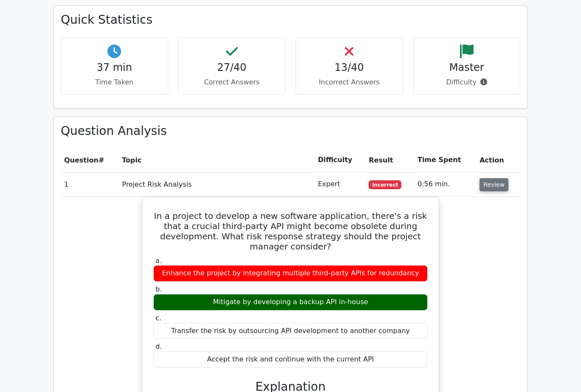
click at [495, 178] on button "Review" at bounding box center [493, 184] width 29 height 13
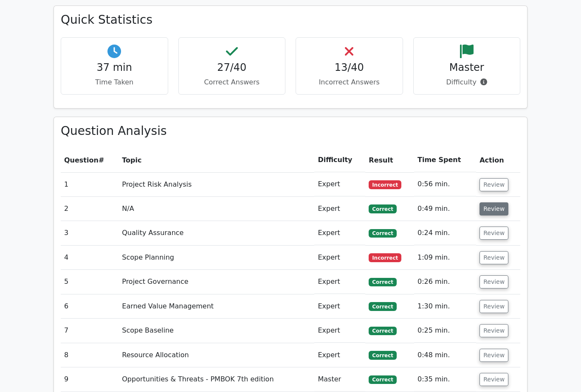
click at [489, 202] on button "Review" at bounding box center [493, 208] width 29 height 13
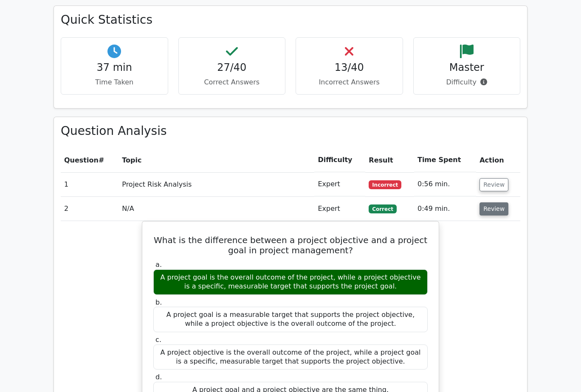
click at [492, 202] on button "Review" at bounding box center [493, 208] width 29 height 13
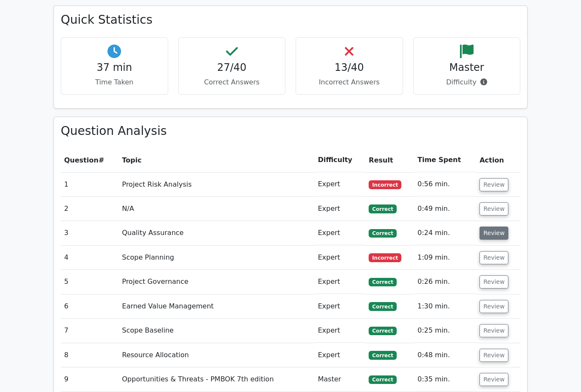
click at [495, 227] on button "Review" at bounding box center [493, 233] width 29 height 13
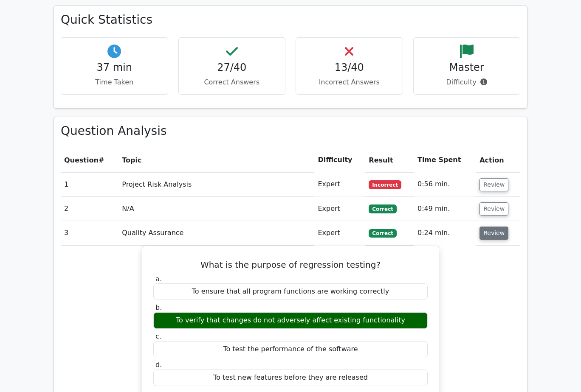
click at [495, 227] on button "Review" at bounding box center [493, 233] width 29 height 13
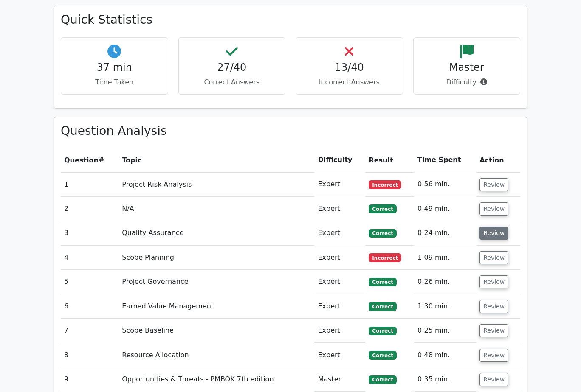
scroll to position [1019, 0]
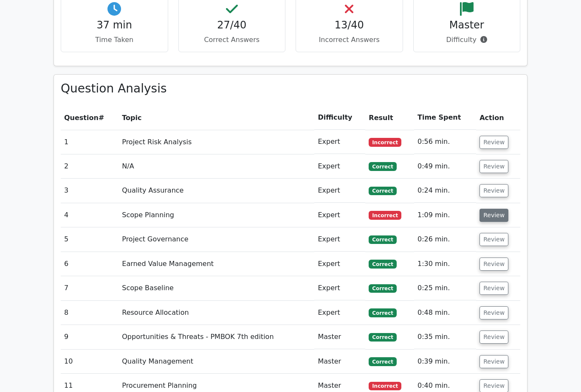
click at [492, 209] on button "Review" at bounding box center [493, 215] width 29 height 13
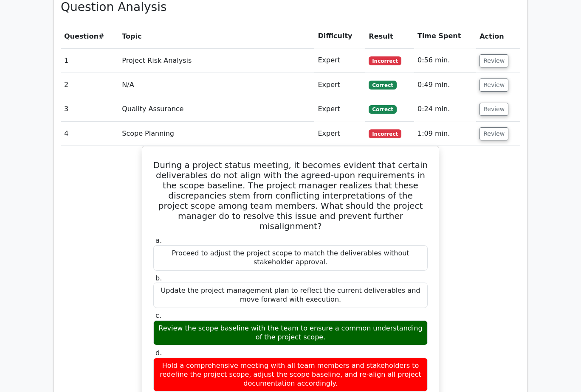
scroll to position [1146, 0]
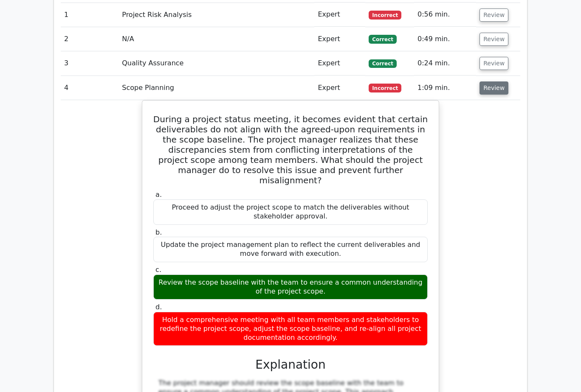
click at [486, 81] on button "Review" at bounding box center [493, 87] width 29 height 13
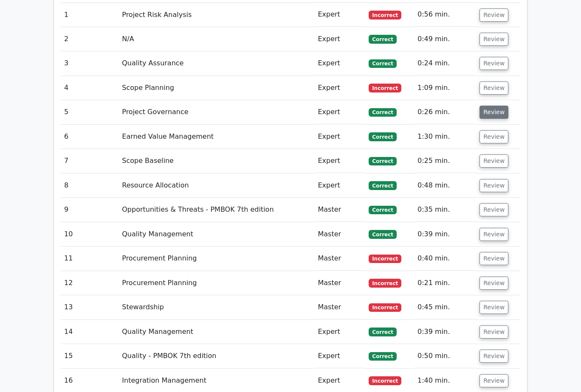
click at [484, 106] on button "Review" at bounding box center [493, 112] width 29 height 13
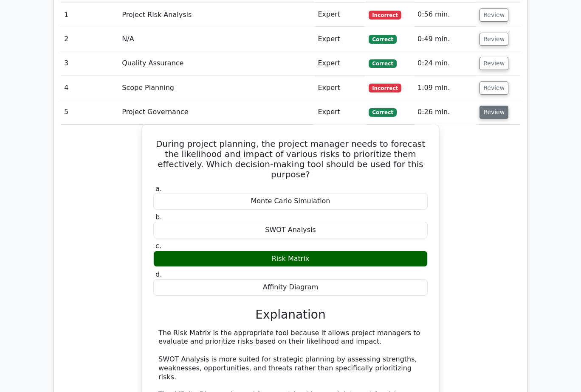
click at [484, 106] on button "Review" at bounding box center [493, 112] width 29 height 13
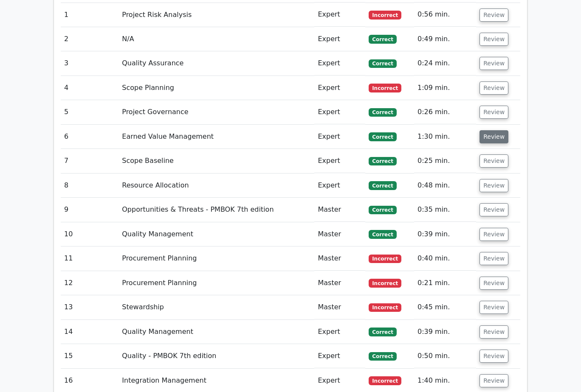
click at [486, 130] on button "Review" at bounding box center [493, 136] width 29 height 13
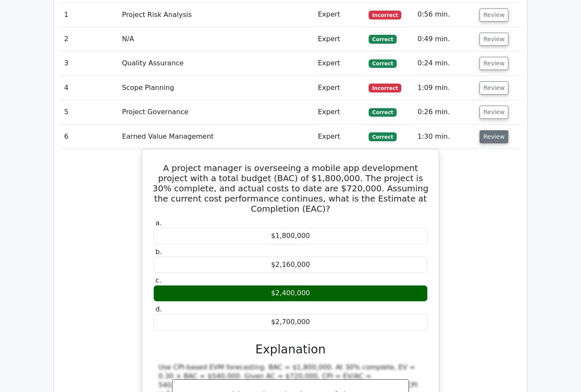
click at [486, 130] on button "Review" at bounding box center [493, 136] width 29 height 13
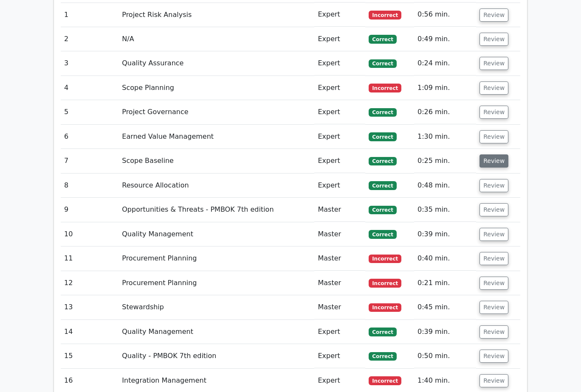
click at [488, 155] on button "Review" at bounding box center [493, 161] width 29 height 13
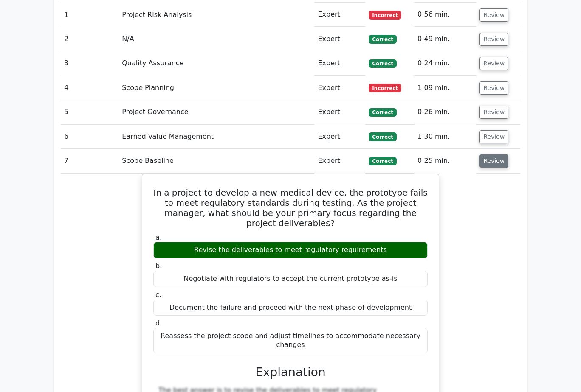
click at [488, 155] on button "Review" at bounding box center [493, 161] width 29 height 13
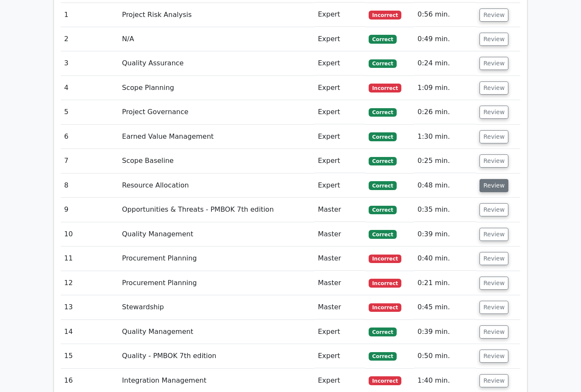
click at [489, 179] on button "Review" at bounding box center [493, 185] width 29 height 13
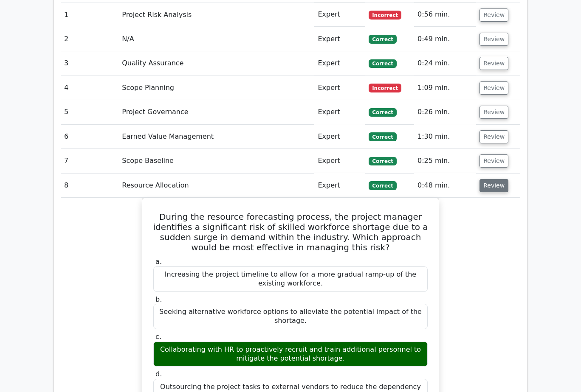
click at [489, 179] on button "Review" at bounding box center [493, 185] width 29 height 13
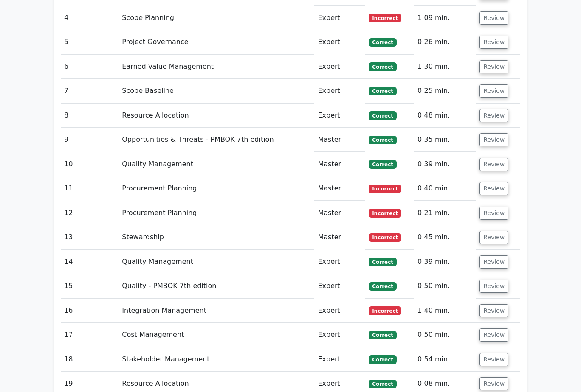
scroll to position [1231, 0]
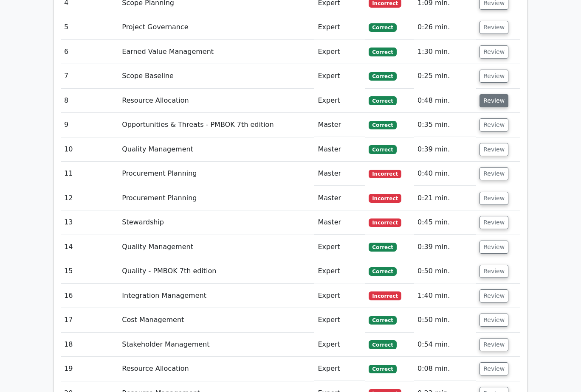
click at [486, 94] on button "Review" at bounding box center [493, 100] width 29 height 13
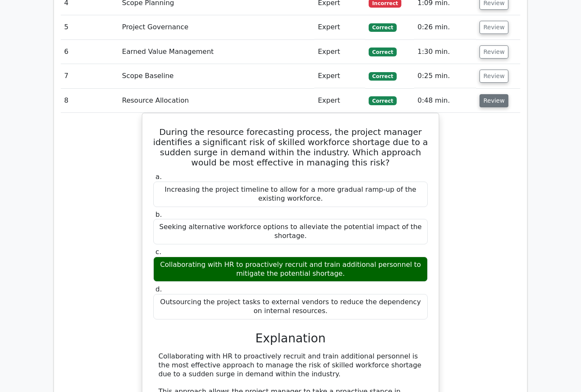
click at [486, 94] on button "Review" at bounding box center [493, 100] width 29 height 13
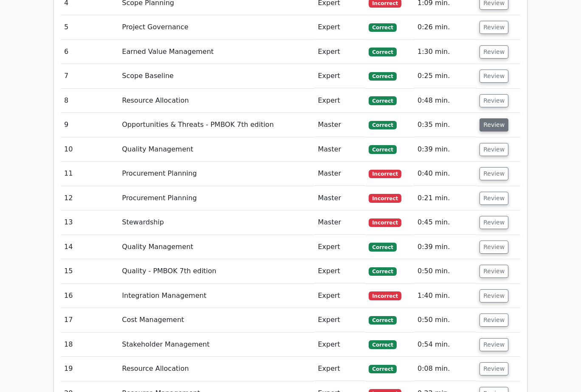
click at [495, 118] on button "Review" at bounding box center [493, 124] width 29 height 13
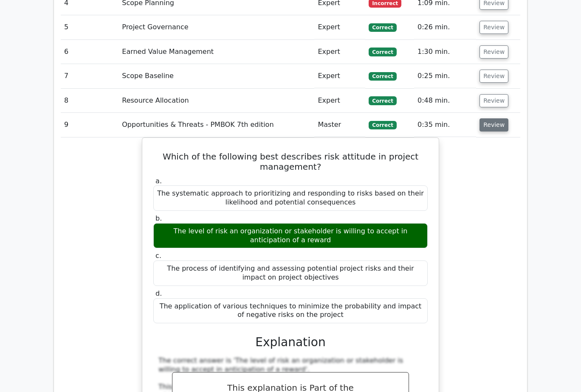
click at [495, 118] on button "Review" at bounding box center [493, 124] width 29 height 13
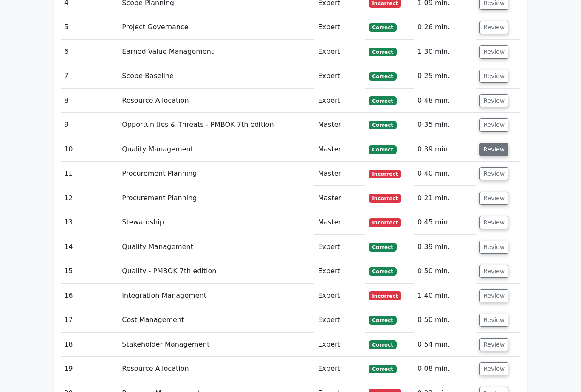
click at [489, 143] on button "Review" at bounding box center [493, 149] width 29 height 13
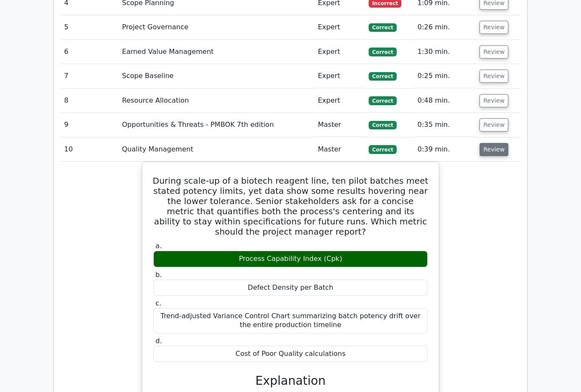
click at [487, 143] on button "Review" at bounding box center [493, 149] width 29 height 13
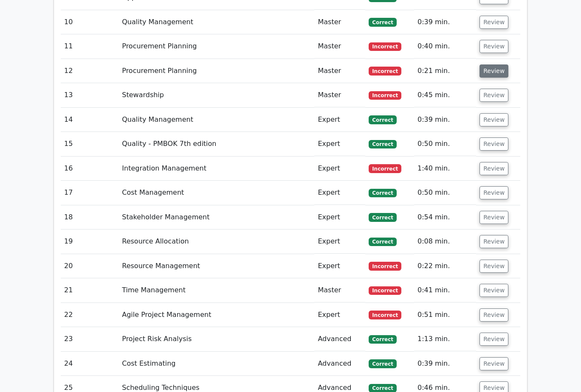
scroll to position [1316, 0]
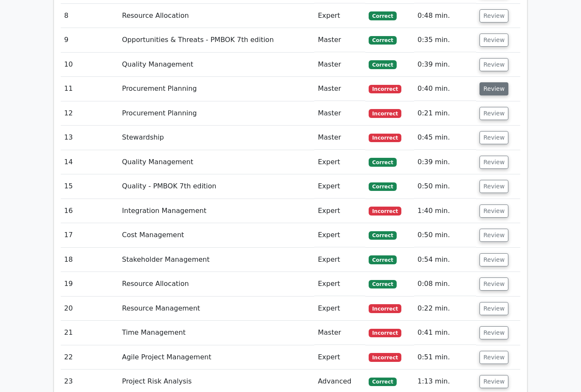
click at [492, 82] on button "Review" at bounding box center [493, 88] width 29 height 13
